Goal: Task Accomplishment & Management: Use online tool/utility

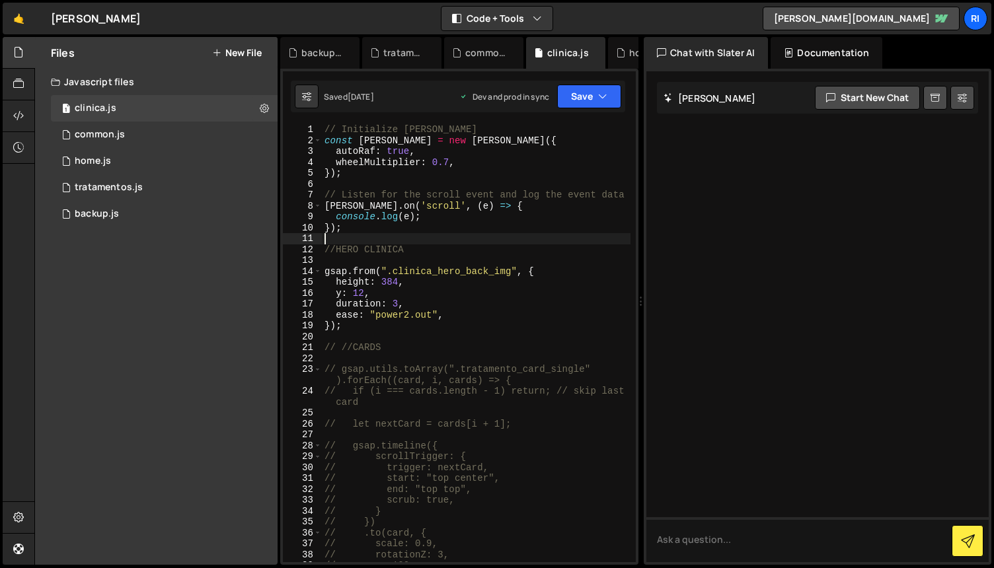
click at [524, 240] on div "// Initialize [PERSON_NAME] const [PERSON_NAME] = new [PERSON_NAME] ({ autoRaf …" at bounding box center [476, 354] width 309 height 460
click at [134, 139] on div "1 common.js 0" at bounding box center [164, 135] width 227 height 26
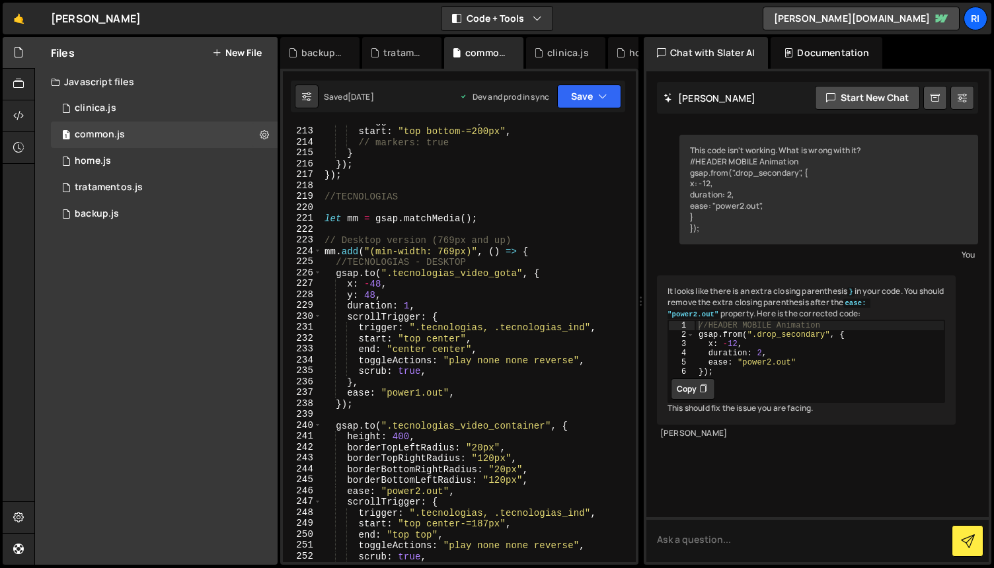
scroll to position [2541, 0]
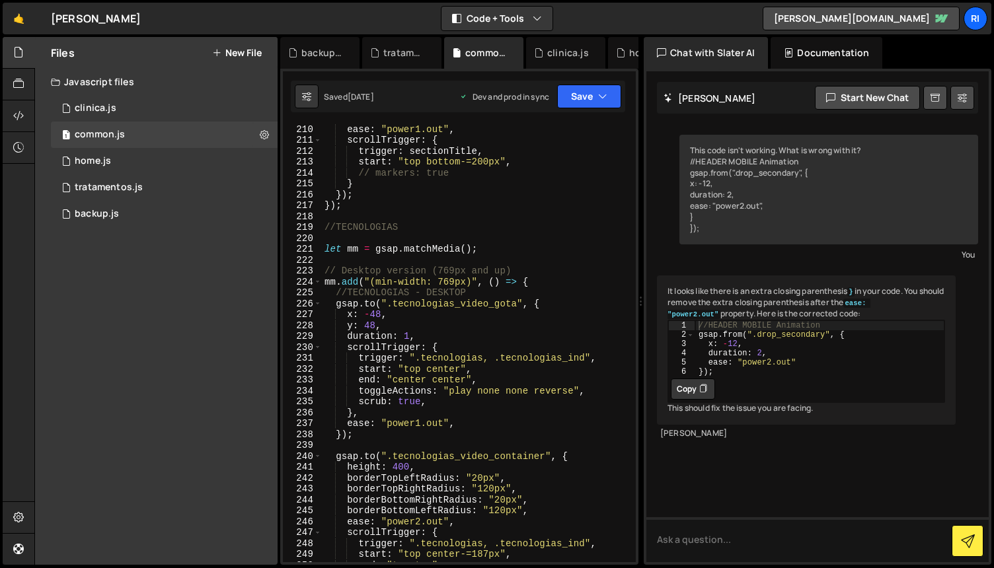
click at [373, 216] on div "ease : "power1.out" , scrollTrigger : { trigger : sectionTitle , start : "top b…" at bounding box center [476, 354] width 309 height 460
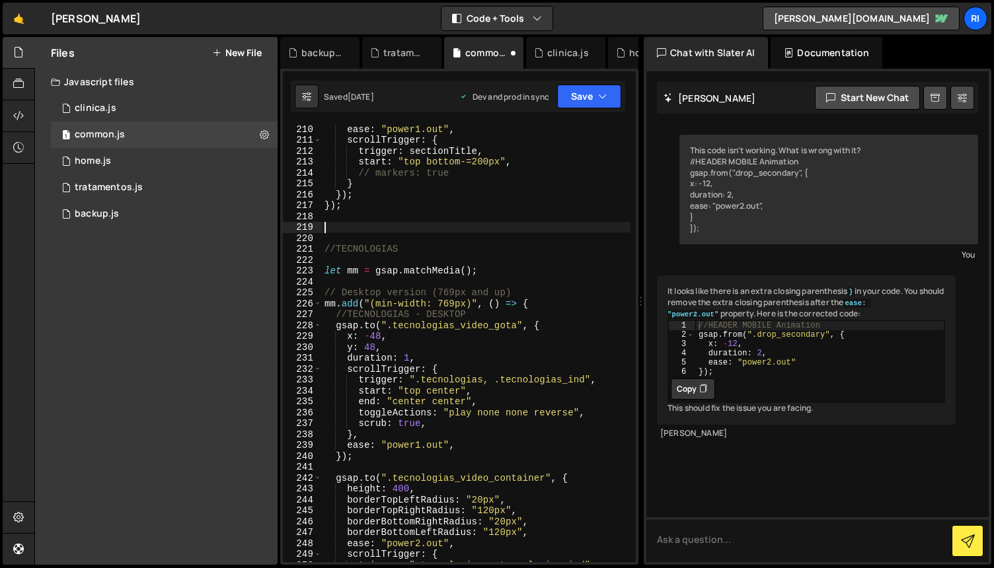
paste textarea "});"
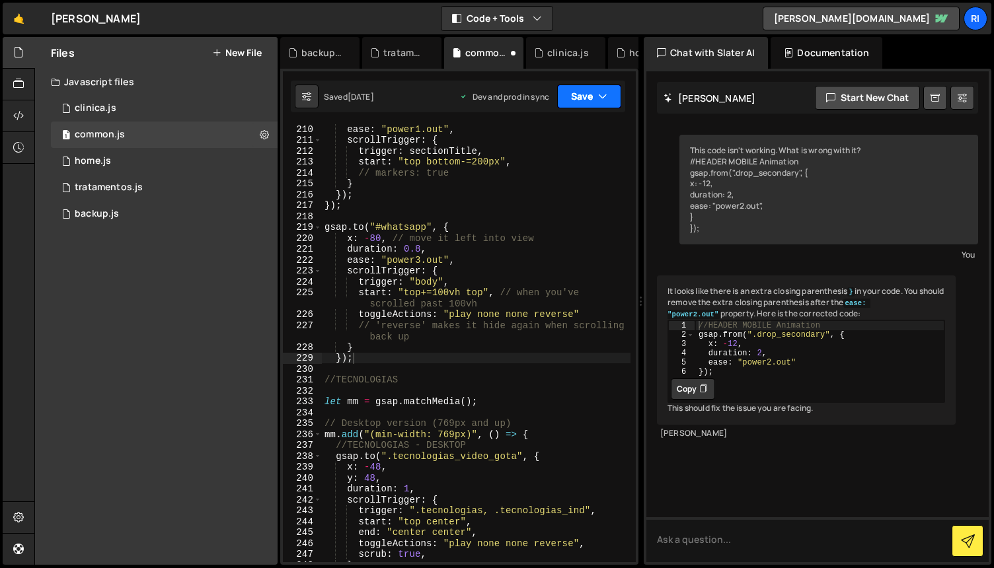
click at [584, 93] on button "Save" at bounding box center [589, 97] width 64 height 24
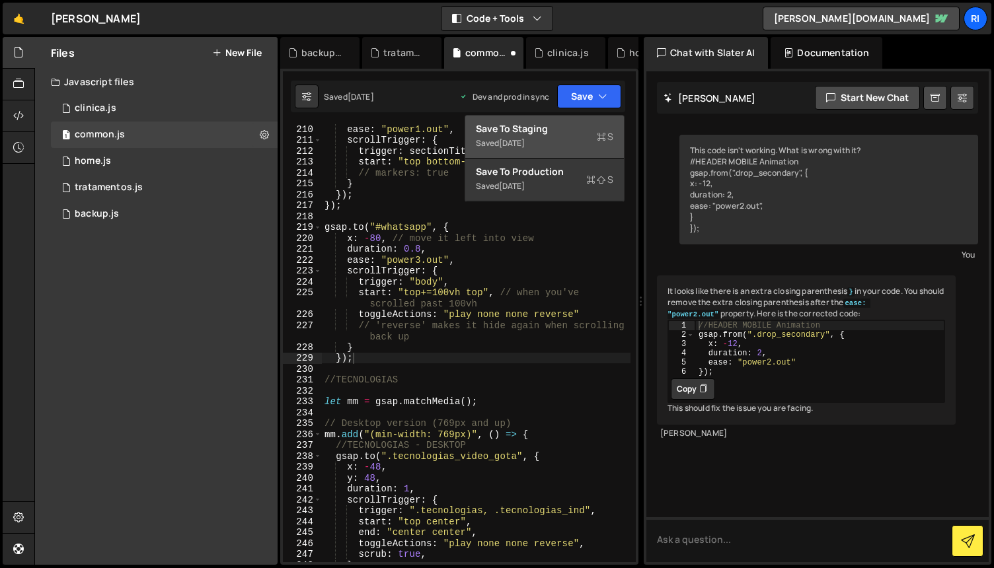
click at [551, 124] on div "Save to Staging S" at bounding box center [544, 128] width 137 height 13
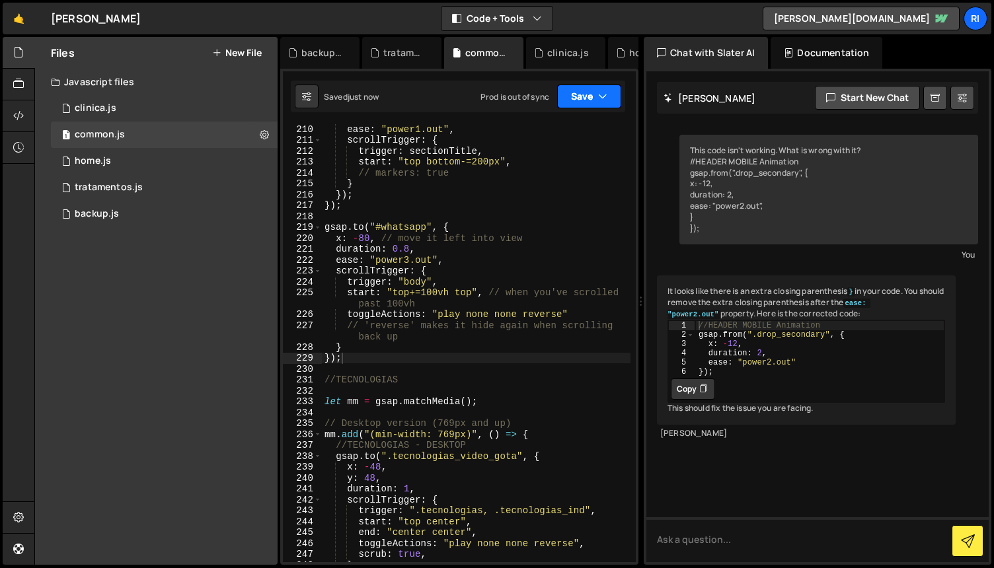
click at [582, 105] on button "Save" at bounding box center [589, 97] width 64 height 24
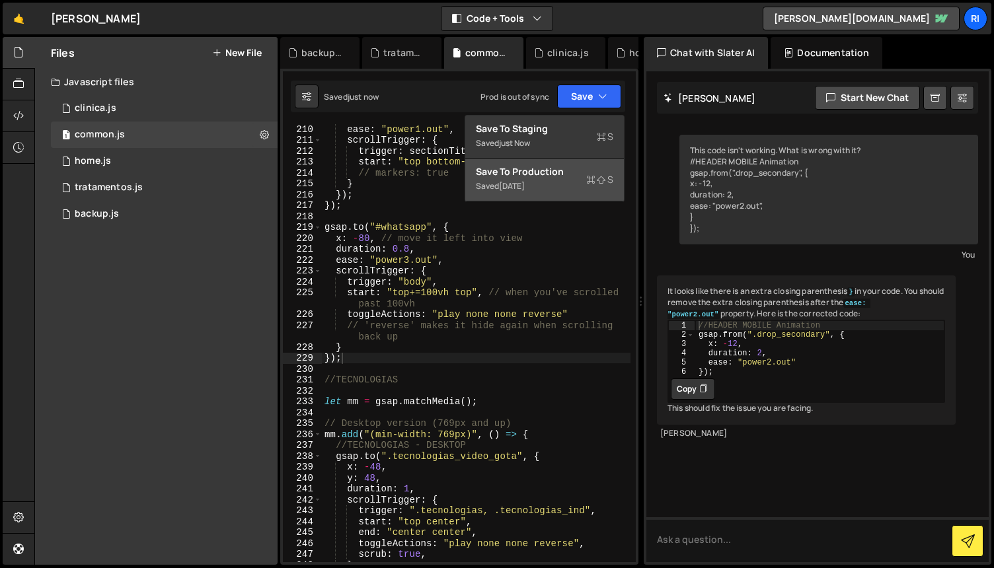
click at [555, 184] on div "Saved [DATE]" at bounding box center [544, 186] width 137 height 16
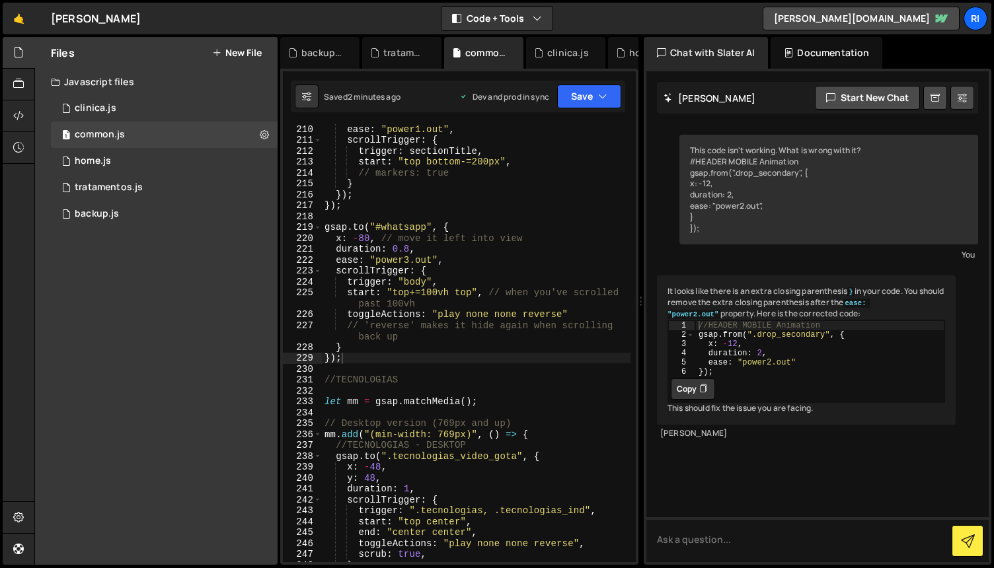
click at [401, 353] on div "ease : "power1.out" , scrollTrigger : { trigger : sectionTitle , start : "top b…" at bounding box center [476, 354] width 309 height 460
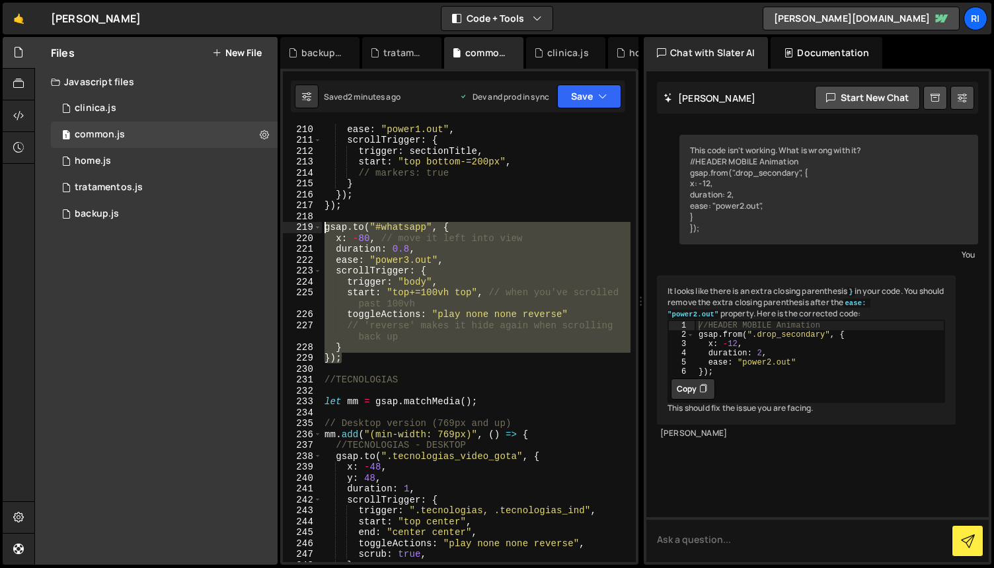
drag, startPoint x: 358, startPoint y: 357, endPoint x: 296, endPoint y: 230, distance: 141.3
click at [296, 230] on div "}); 210 211 212 213 214 215 216 217 218 219 220 221 222 223 224 225 226 227 228…" at bounding box center [459, 343] width 353 height 438
paste textarea "});"
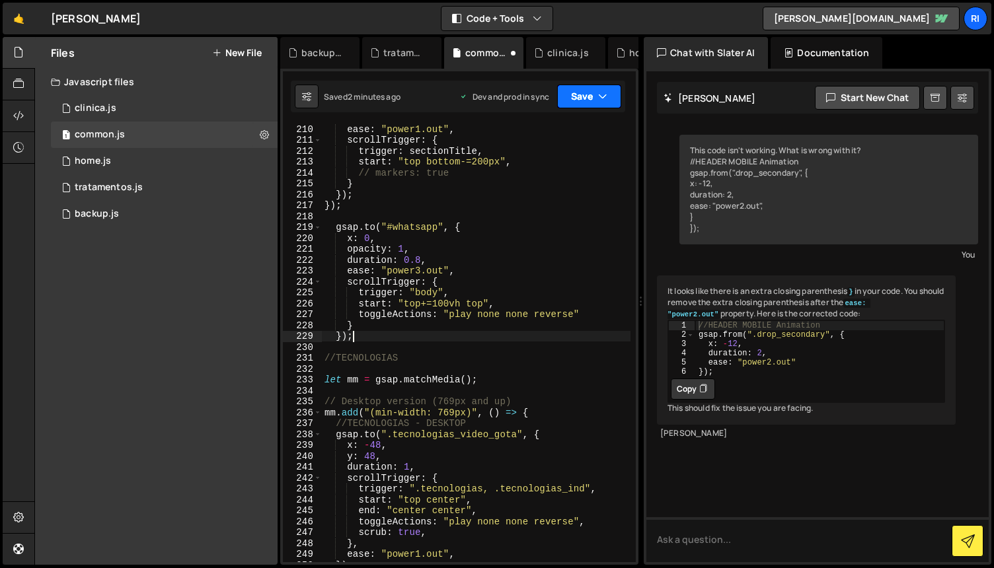
click at [574, 95] on button "Save" at bounding box center [589, 97] width 64 height 24
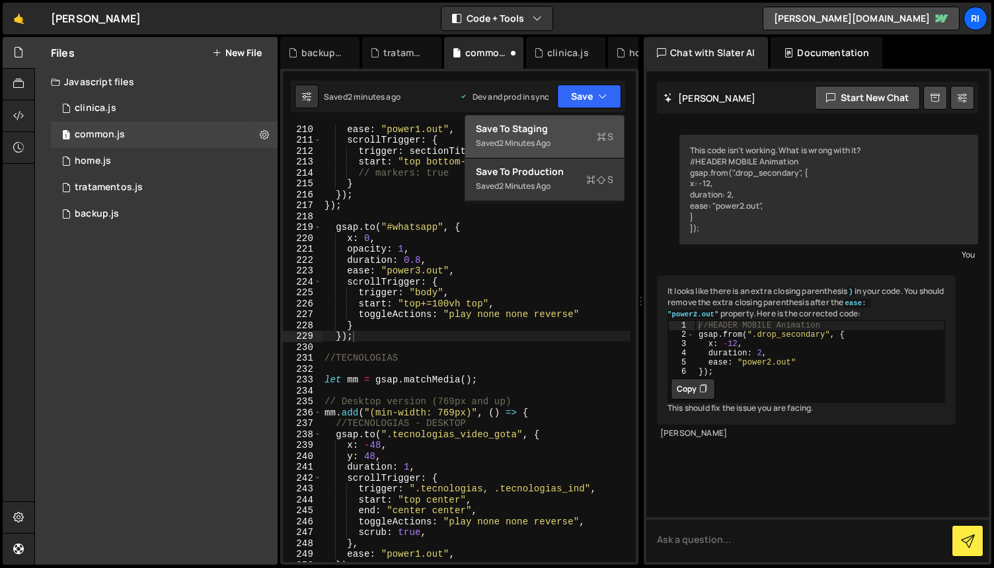
click at [551, 132] on div "Save to Staging S" at bounding box center [544, 128] width 137 height 13
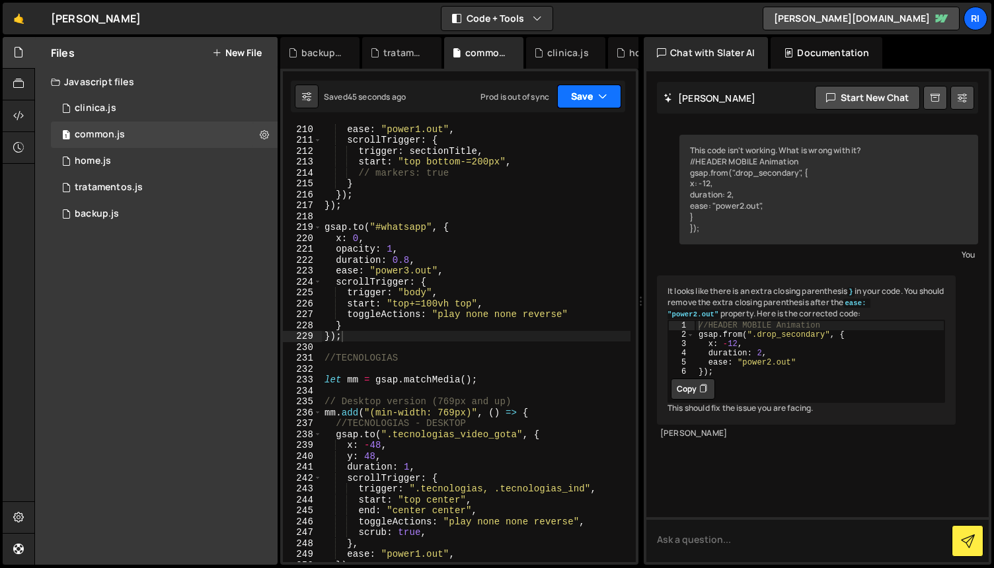
click at [585, 102] on button "Save" at bounding box center [589, 97] width 64 height 24
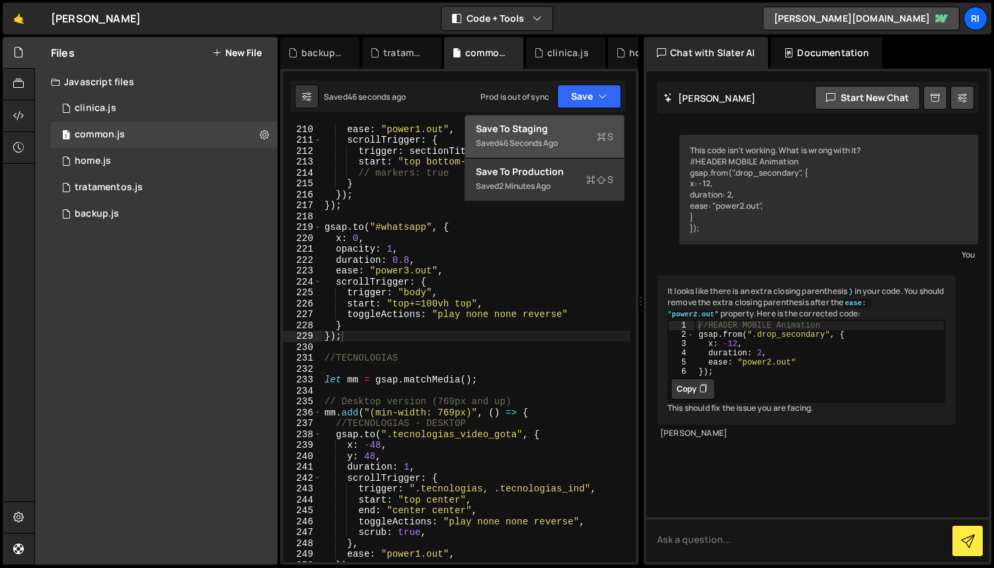
click at [560, 128] on div "Save to Staging S" at bounding box center [544, 128] width 137 height 13
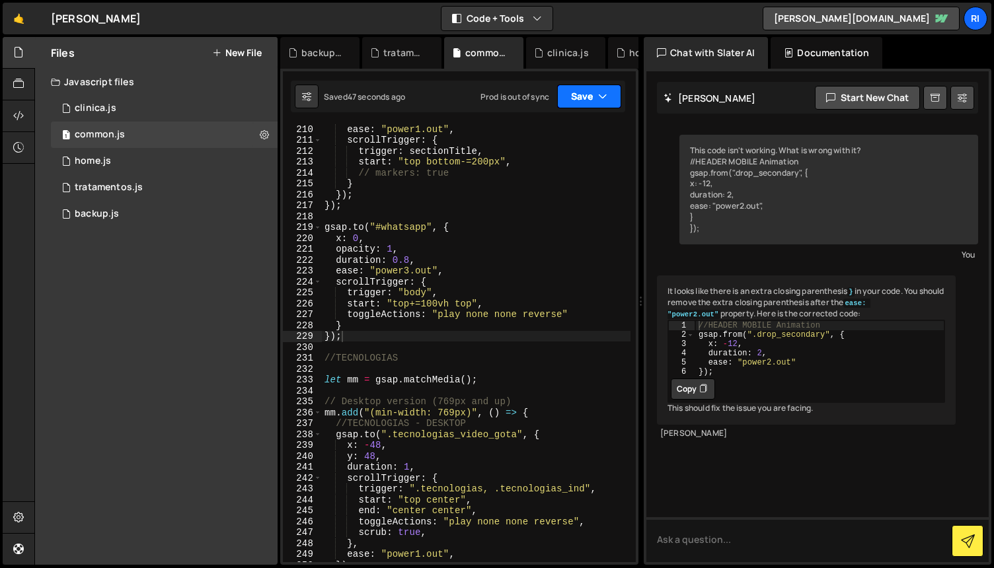
click at [592, 91] on button "Save" at bounding box center [589, 97] width 64 height 24
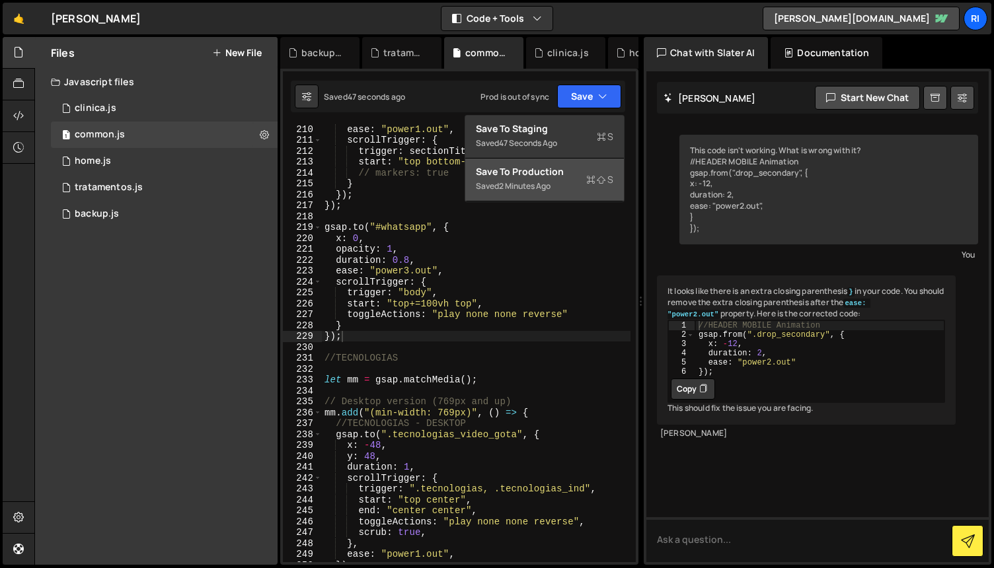
click at [565, 177] on div "Save to Production S" at bounding box center [544, 171] width 137 height 13
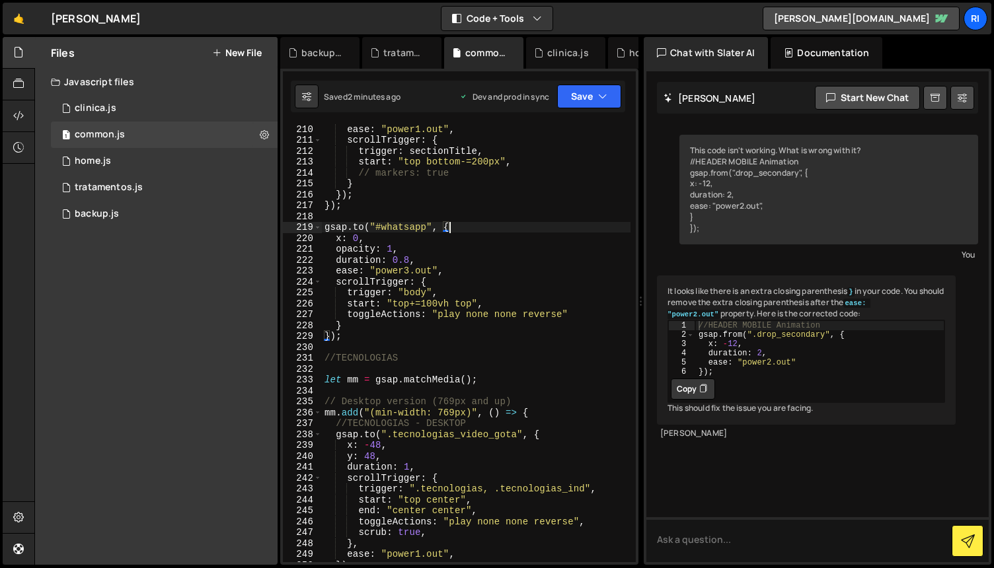
click at [518, 227] on div "ease : "power1.out" , scrollTrigger : { trigger : sectionTitle , start : "top b…" at bounding box center [476, 354] width 309 height 460
click at [516, 255] on div "ease : "power1.out" , scrollTrigger : { trigger : sectionTitle , start : "top b…" at bounding box center [476, 354] width 309 height 460
click at [514, 255] on div "ease : "power1.out" , scrollTrigger : { trigger : sectionTitle , start : "top b…" at bounding box center [476, 354] width 309 height 460
click at [512, 243] on div "ease : "power1.out" , scrollTrigger : { trigger : sectionTitle , start : "top b…" at bounding box center [476, 354] width 309 height 460
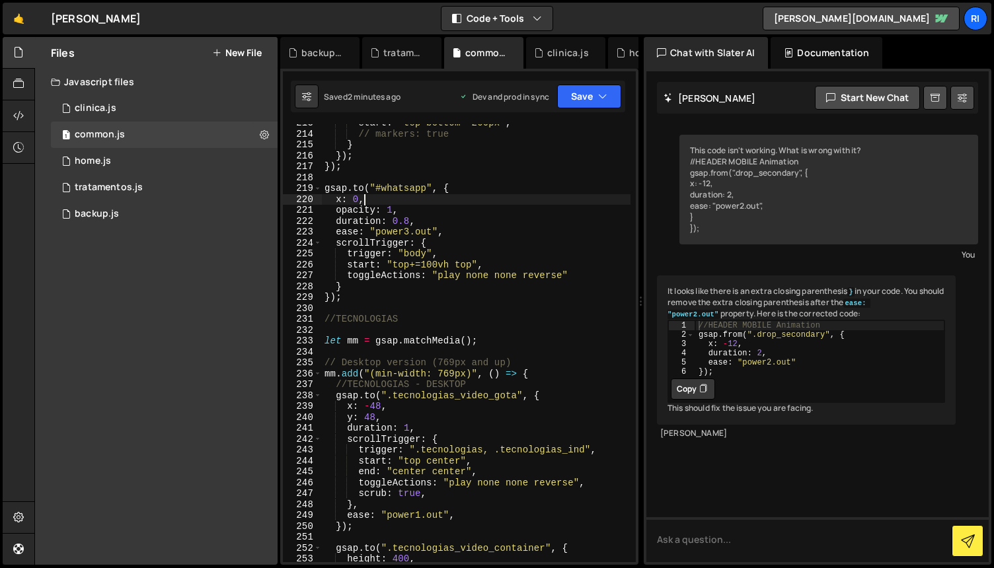
scroll to position [2566, 0]
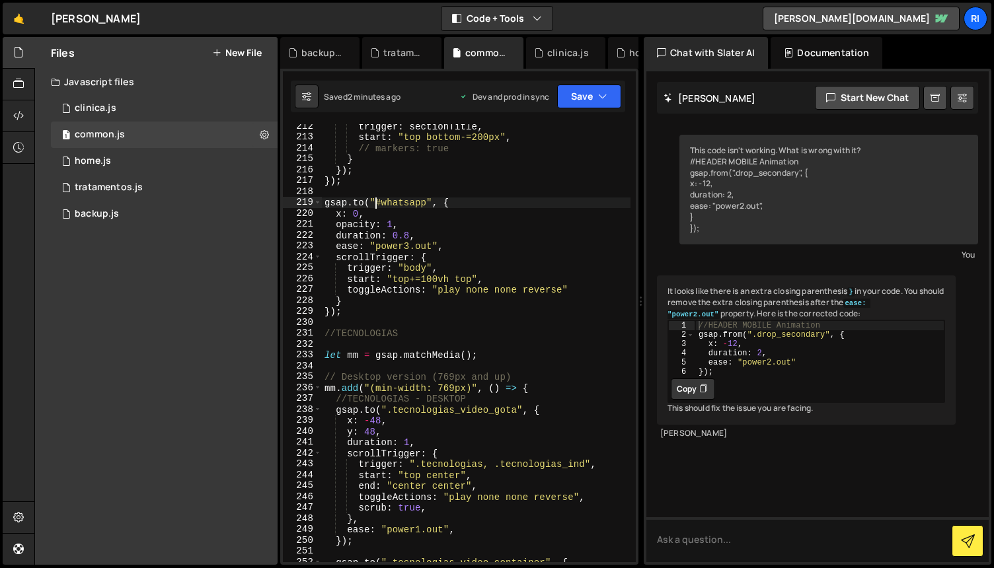
click at [378, 203] on div "trigger : sectionTitle , start : "top bottom-=200px" , // markers: true } }) ; …" at bounding box center [476, 351] width 309 height 460
click at [579, 99] on button "Save" at bounding box center [589, 97] width 64 height 24
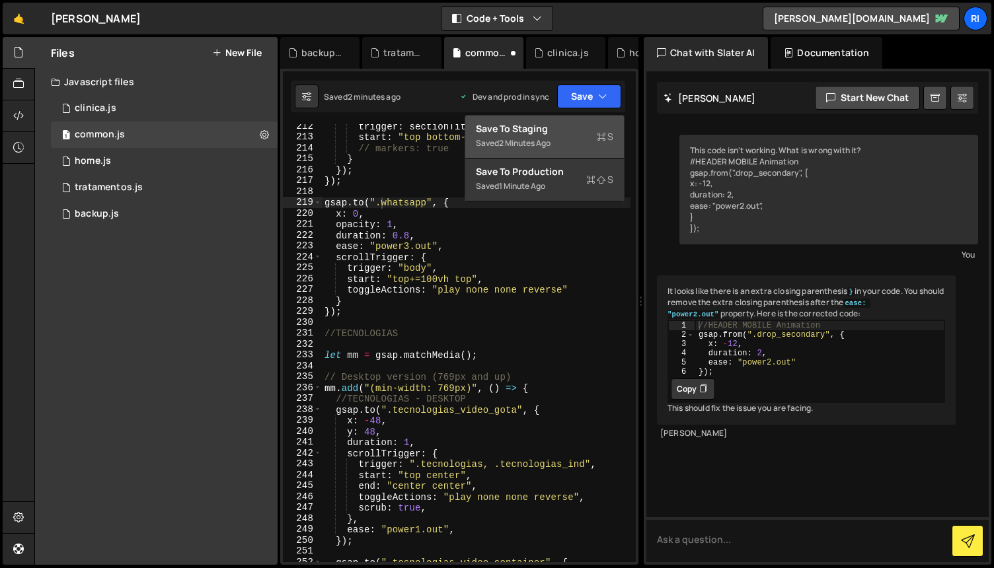
click at [560, 135] on div "Save to Staging S" at bounding box center [544, 128] width 137 height 13
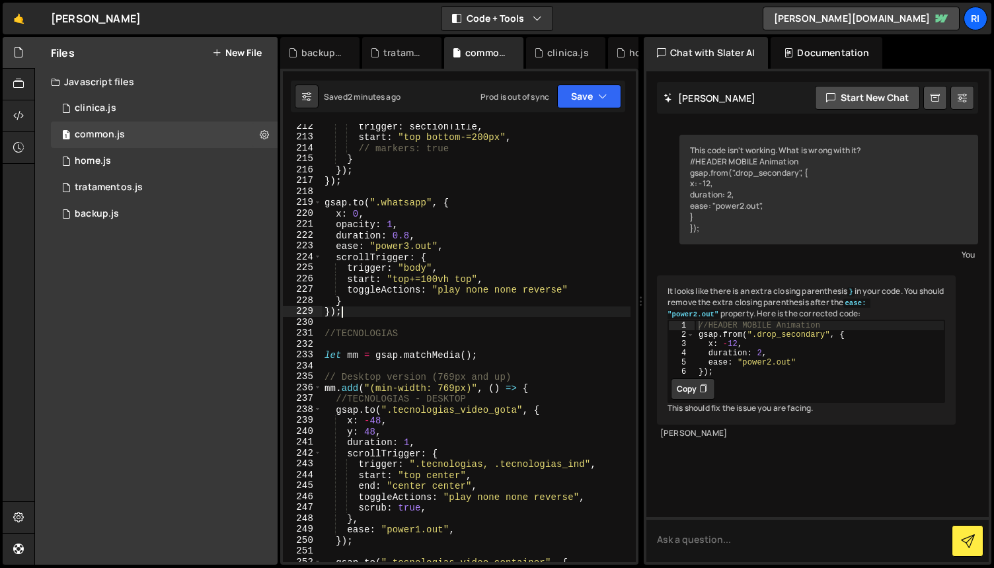
scroll to position [0, 1]
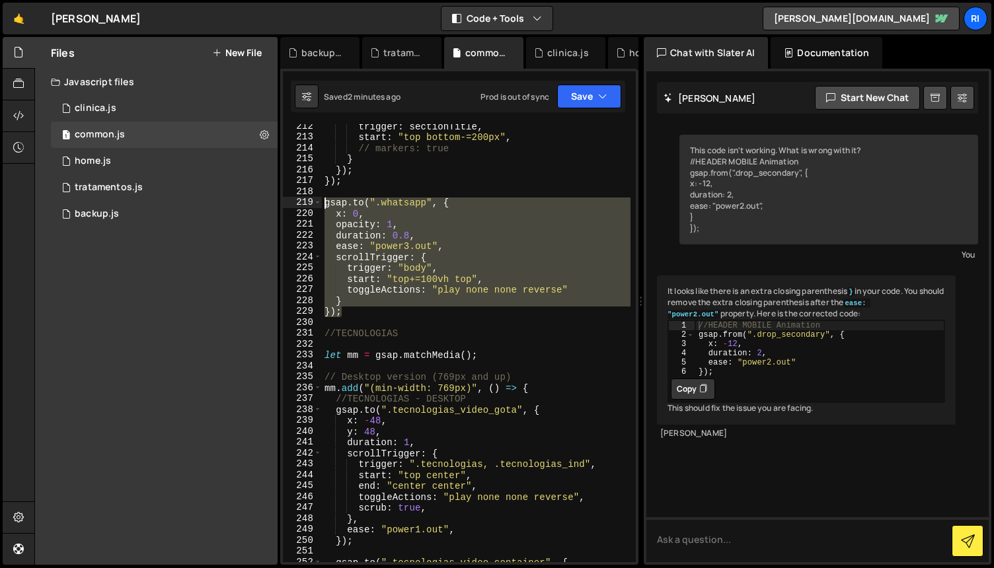
drag, startPoint x: 355, startPoint y: 312, endPoint x: 285, endPoint y: 198, distance: 133.5
click at [285, 198] on div "}); 212 213 214 215 216 217 218 219 220 221 222 223 224 225 226 227 228 229 230…" at bounding box center [459, 343] width 353 height 438
paste textarea "});"
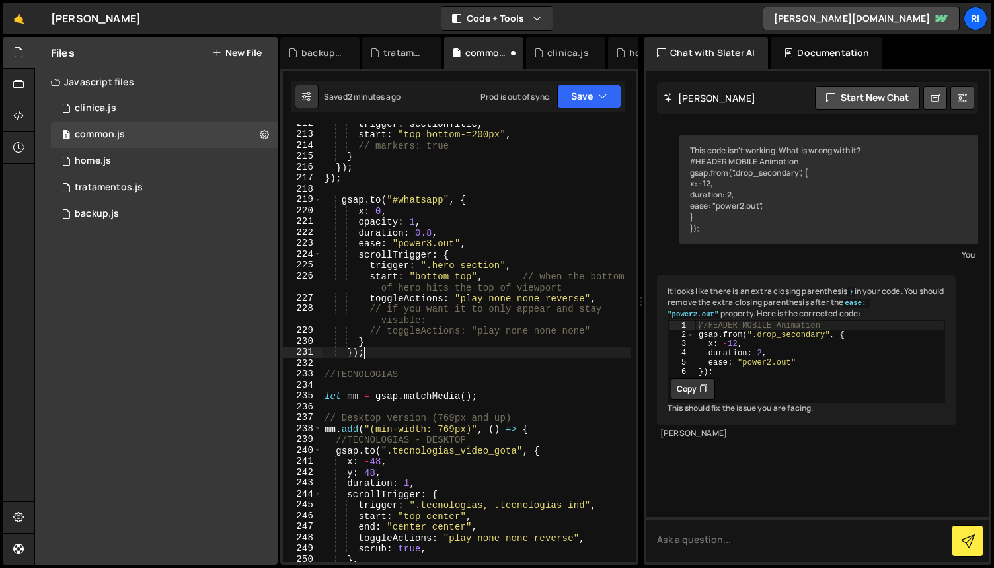
scroll to position [2569, 0]
click at [583, 98] on button "Save" at bounding box center [589, 97] width 64 height 24
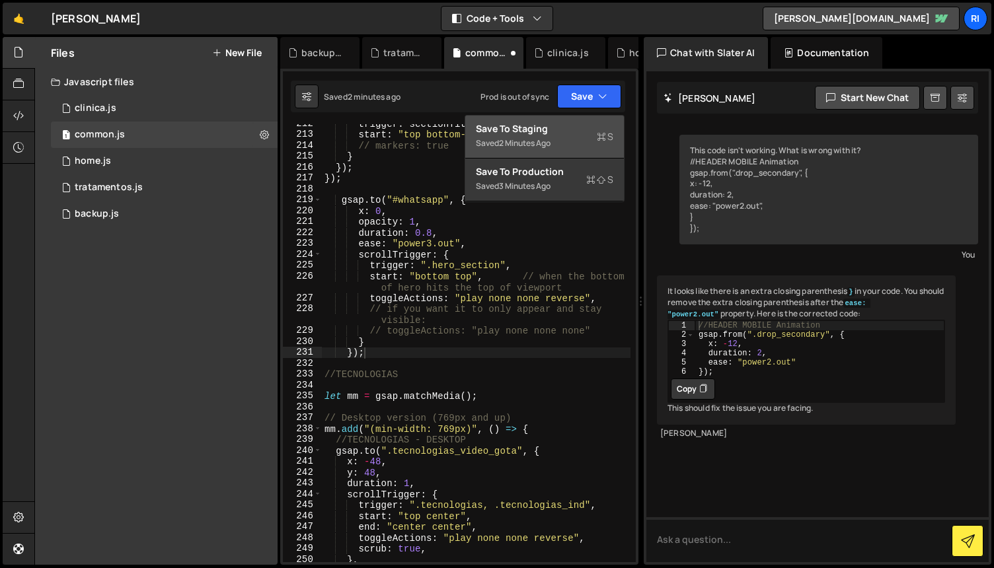
click at [544, 133] on div "Save to Staging S" at bounding box center [544, 128] width 137 height 13
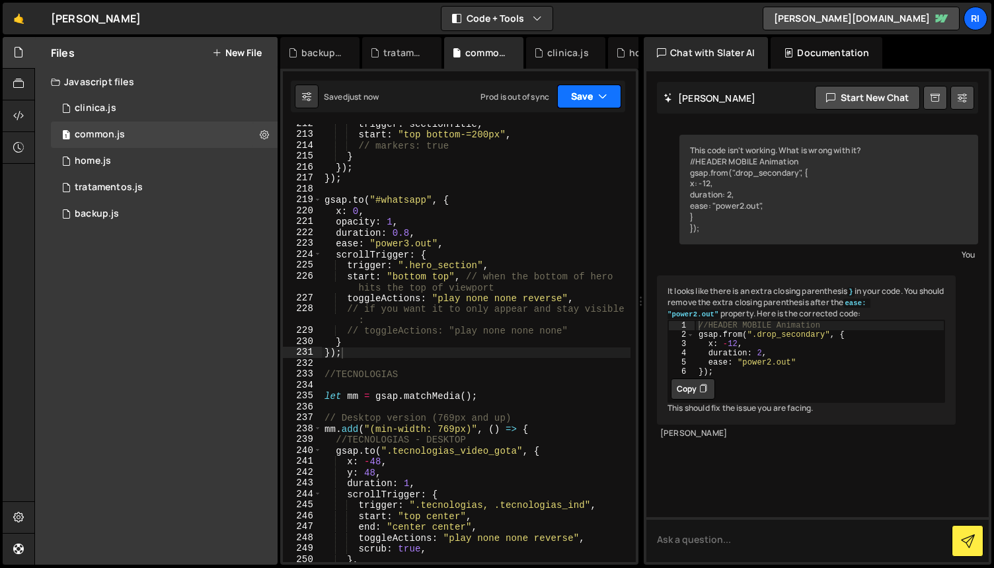
click at [579, 96] on button "Save" at bounding box center [589, 97] width 64 height 24
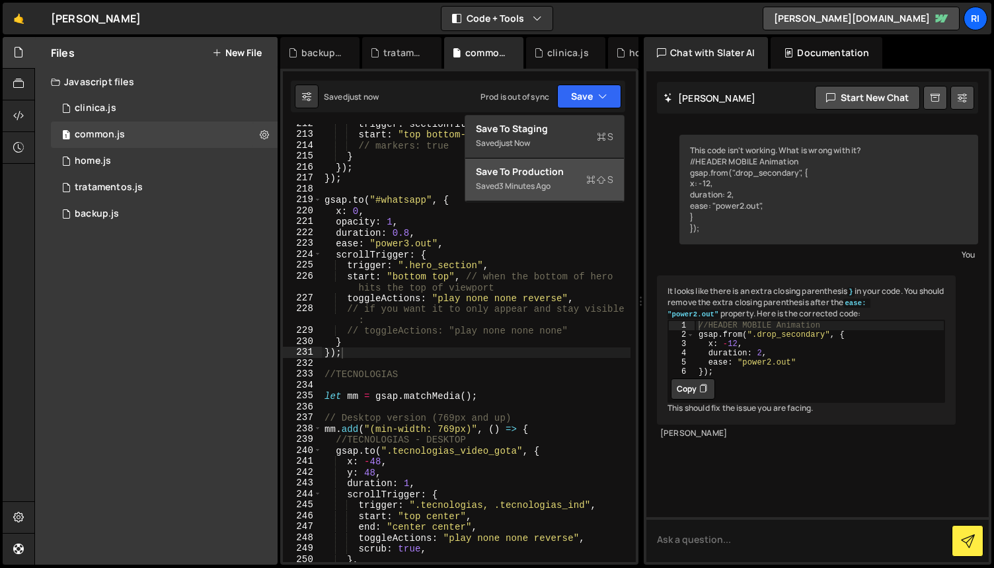
click at [556, 175] on div "Save to Production S" at bounding box center [544, 171] width 137 height 13
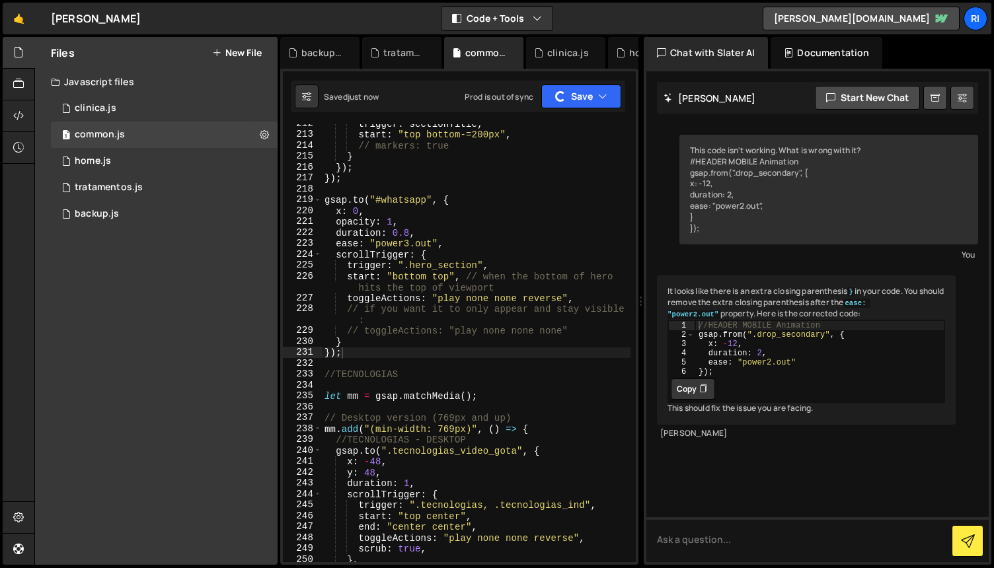
scroll to position [2570, 0]
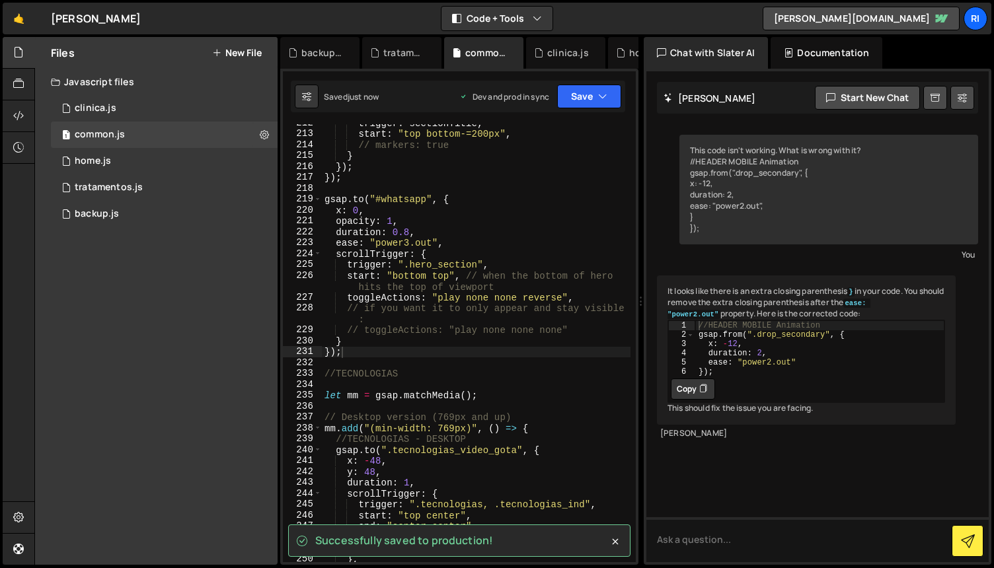
click at [419, 340] on div "trigger : sectionTitle , start : "top bottom-=200px" , // markers: true } }) ; …" at bounding box center [476, 348] width 309 height 460
click at [486, 331] on div "trigger : sectionTitle , start : "top bottom-=200px" , // markers: true } }) ; …" at bounding box center [476, 348] width 309 height 460
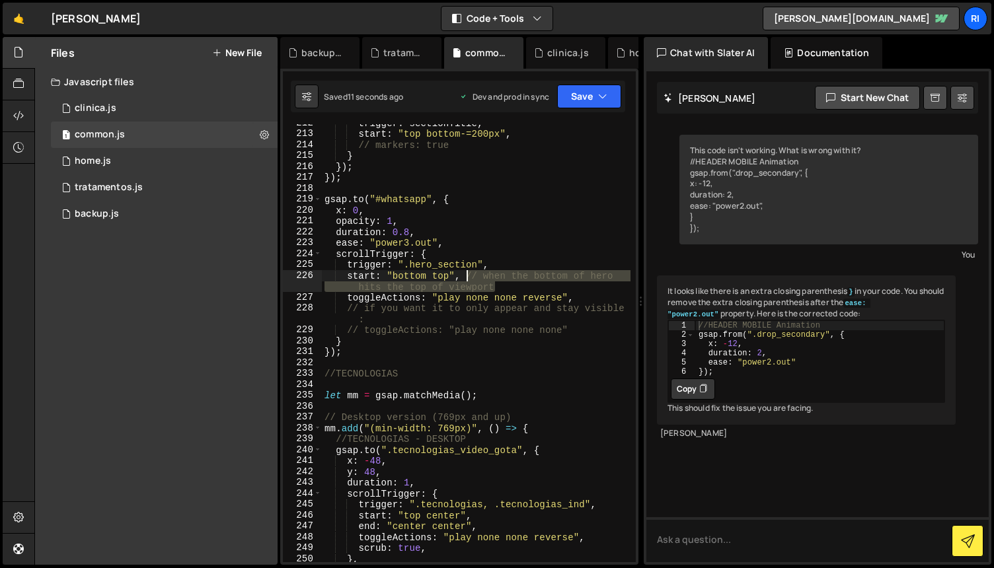
drag, startPoint x: 506, startPoint y: 285, endPoint x: 469, endPoint y: 274, distance: 38.5
click at [469, 274] on div "trigger : sectionTitle , start : "top bottom-=200px" , // markers: true } }) ; …" at bounding box center [476, 348] width 309 height 460
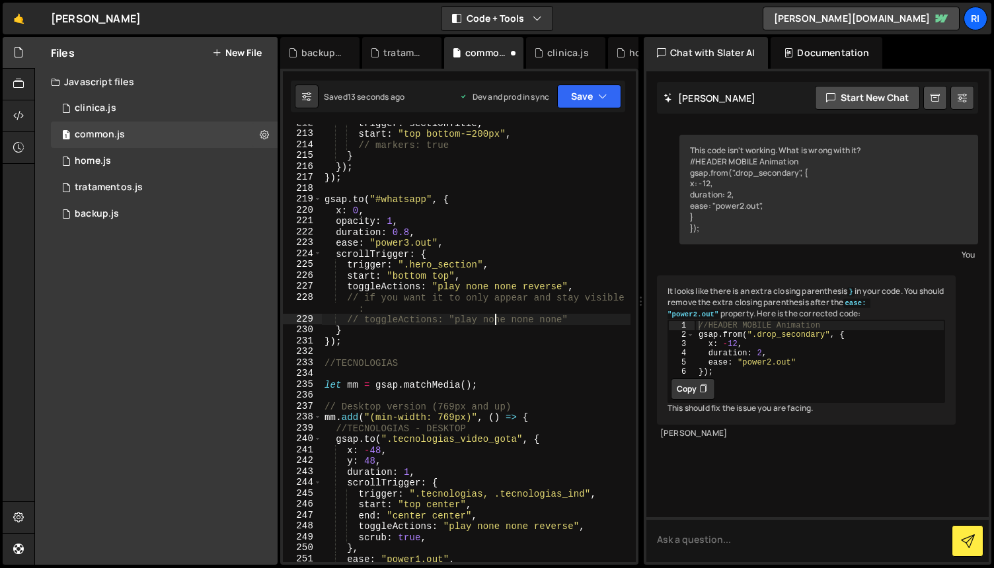
click at [493, 315] on div "trigger : sectionTitle , start : "top bottom-=200px" , // markers: true } }) ; …" at bounding box center [476, 348] width 309 height 460
click at [494, 329] on div "trigger : sectionTitle , start : "top bottom-=200px" , // markers: true } }) ; …" at bounding box center [476, 348] width 309 height 460
click at [499, 336] on div "trigger : sectionTitle , start : "top bottom-=200px" , // markers: true } }) ; …" at bounding box center [476, 348] width 309 height 460
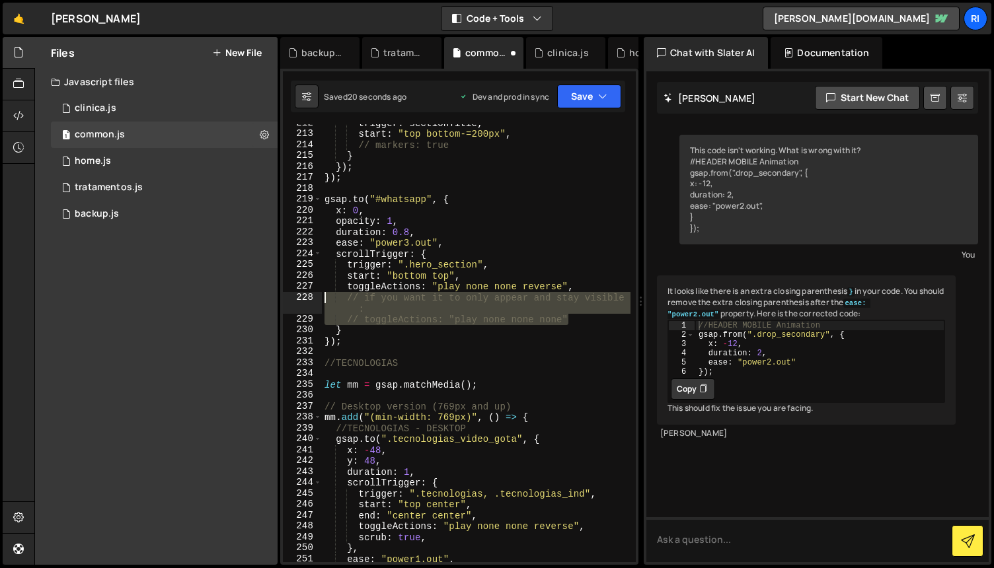
drag, startPoint x: 524, startPoint y: 318, endPoint x: 319, endPoint y: 299, distance: 206.4
click at [319, 299] on div "}); 212 213 214 215 216 217 218 219 220 221 222 223 224 225 226 227 228 229 230…" at bounding box center [459, 343] width 353 height 438
type textarea "// if you want it to only appear and stay visible: // toggleActions: "play none…"
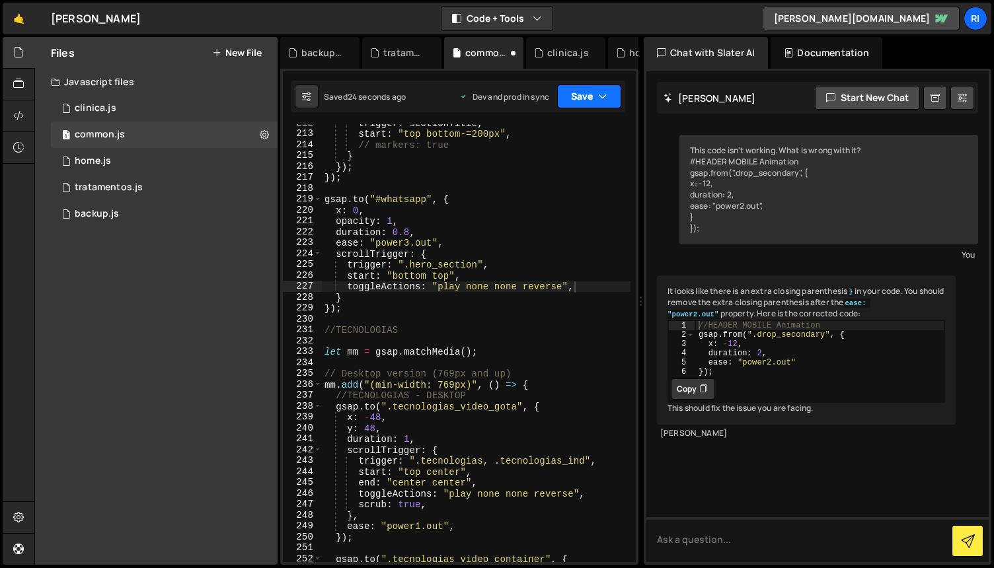
drag, startPoint x: 584, startPoint y: 102, endPoint x: 578, endPoint y: 114, distance: 13.3
click at [584, 102] on button "Save" at bounding box center [589, 97] width 64 height 24
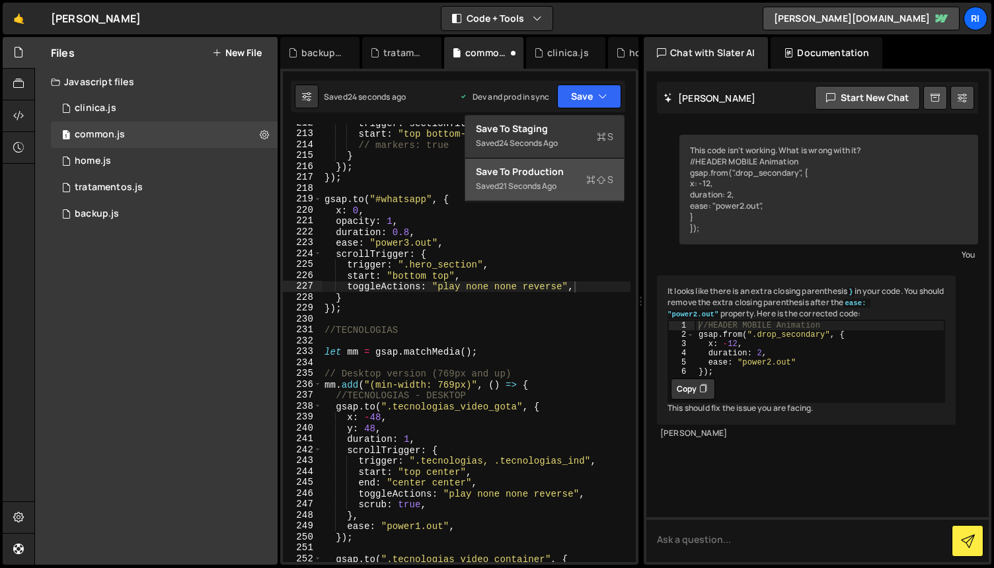
click at [542, 177] on div "Save to Production S" at bounding box center [544, 171] width 137 height 13
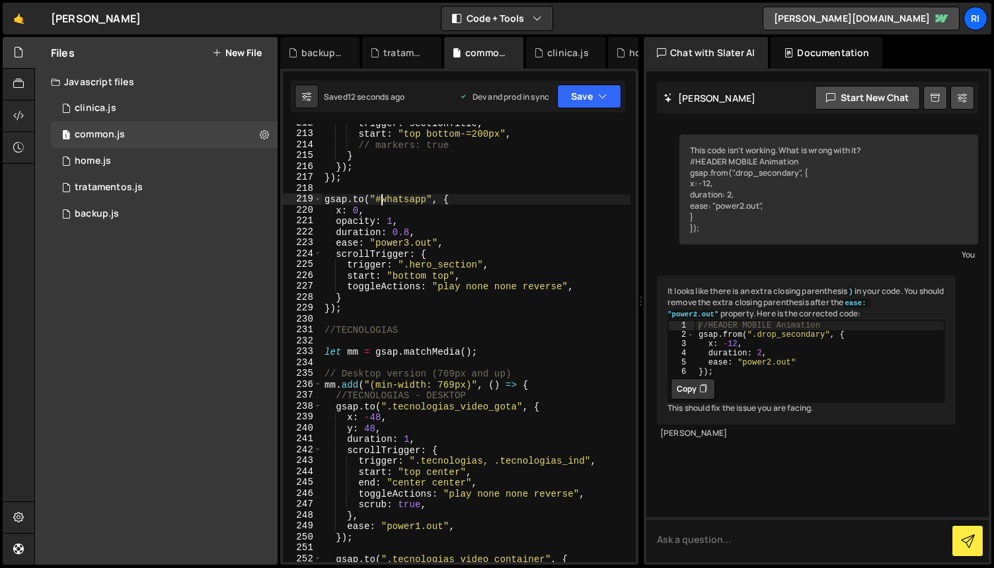
click at [383, 200] on div "trigger : sectionTitle , start : "top bottom-=200px" , // markers: true } }) ; …" at bounding box center [476, 348] width 309 height 460
type textarea "[DOMAIN_NAME](".whatsapp", {"
click at [578, 96] on button "Save" at bounding box center [589, 97] width 64 height 24
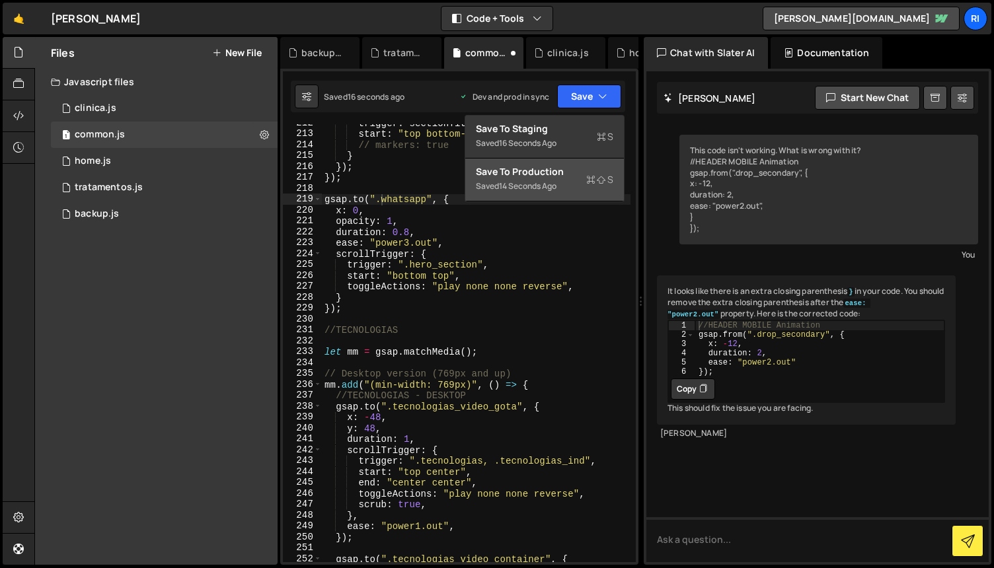
click at [549, 178] on div "Saved 14 seconds ago" at bounding box center [544, 186] width 137 height 16
